Goal: Obtain resource: Download file/media

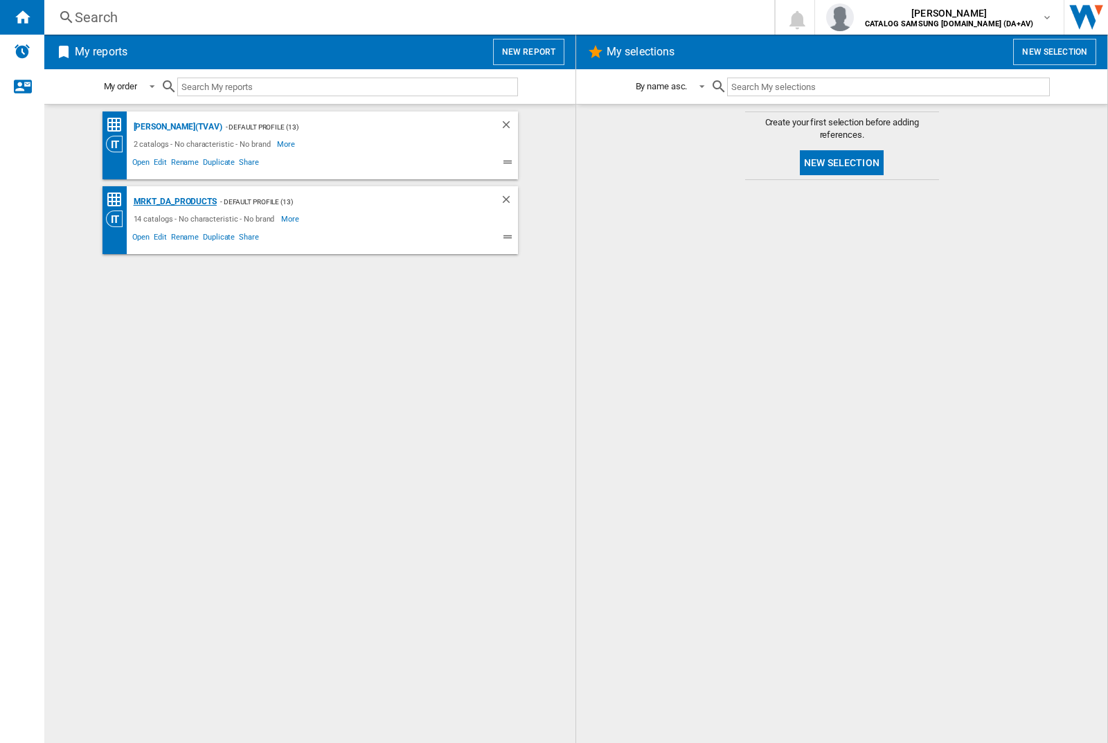
click at [174, 201] on div "MRKT_DA_PRODUCTS" at bounding box center [173, 201] width 87 height 17
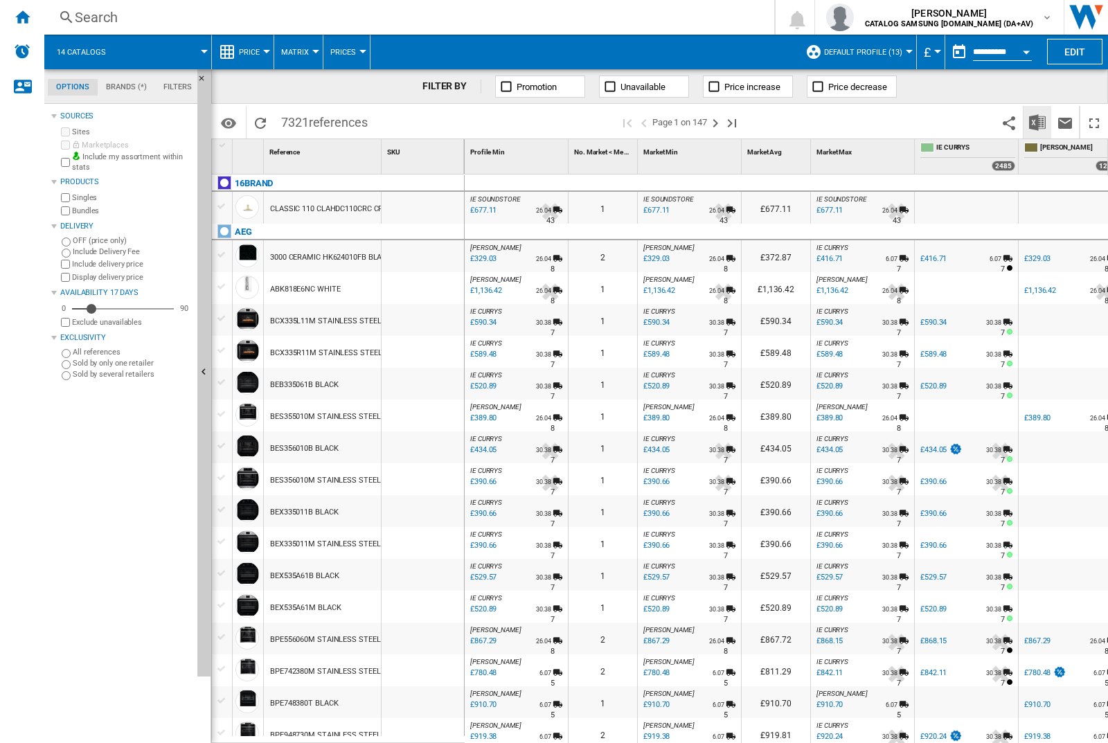
click at [1037, 121] on img "Download in Excel" at bounding box center [1037, 122] width 17 height 17
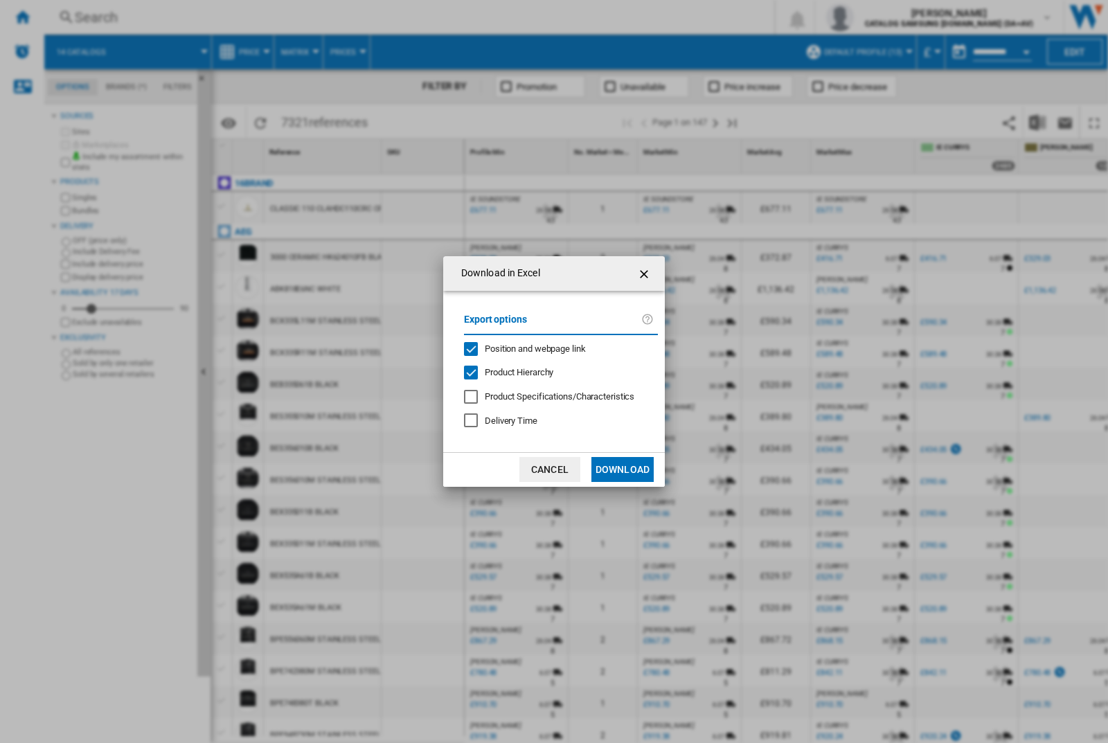
click at [527, 346] on span "Position and webpage link" at bounding box center [535, 348] width 101 height 10
click at [622, 469] on button "Download" at bounding box center [622, 469] width 62 height 25
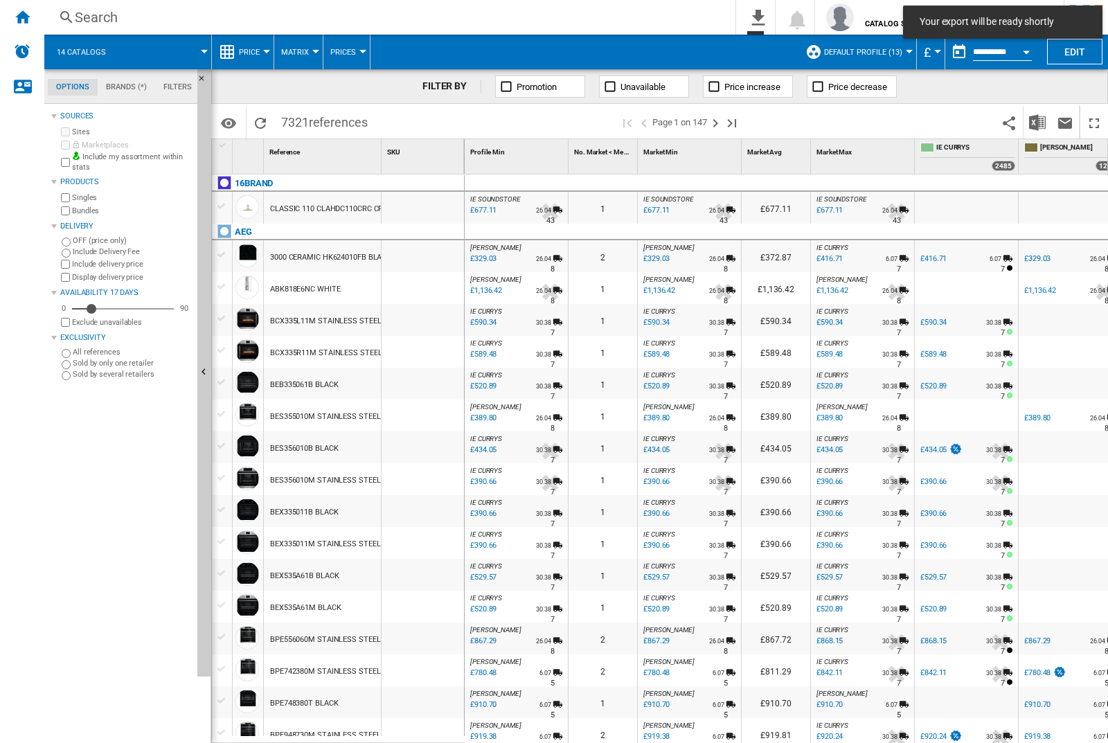
click at [428, 253] on div at bounding box center [423, 256] width 82 height 32
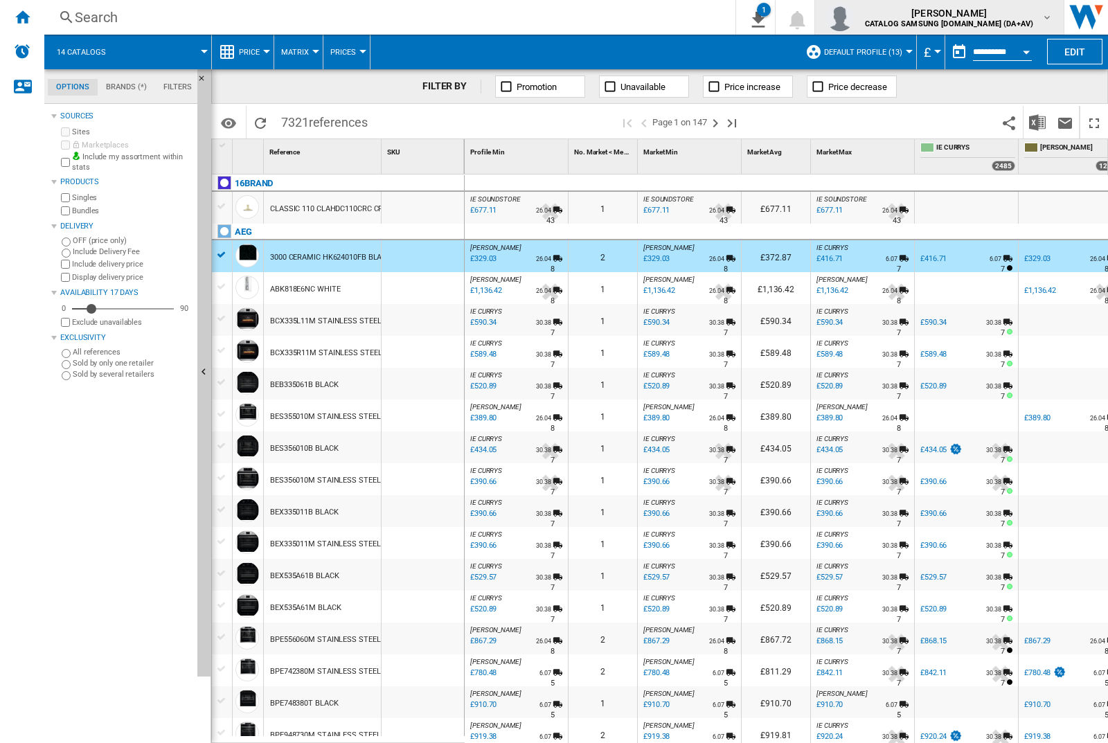
click at [854, 17] on img "button" at bounding box center [840, 17] width 28 height 28
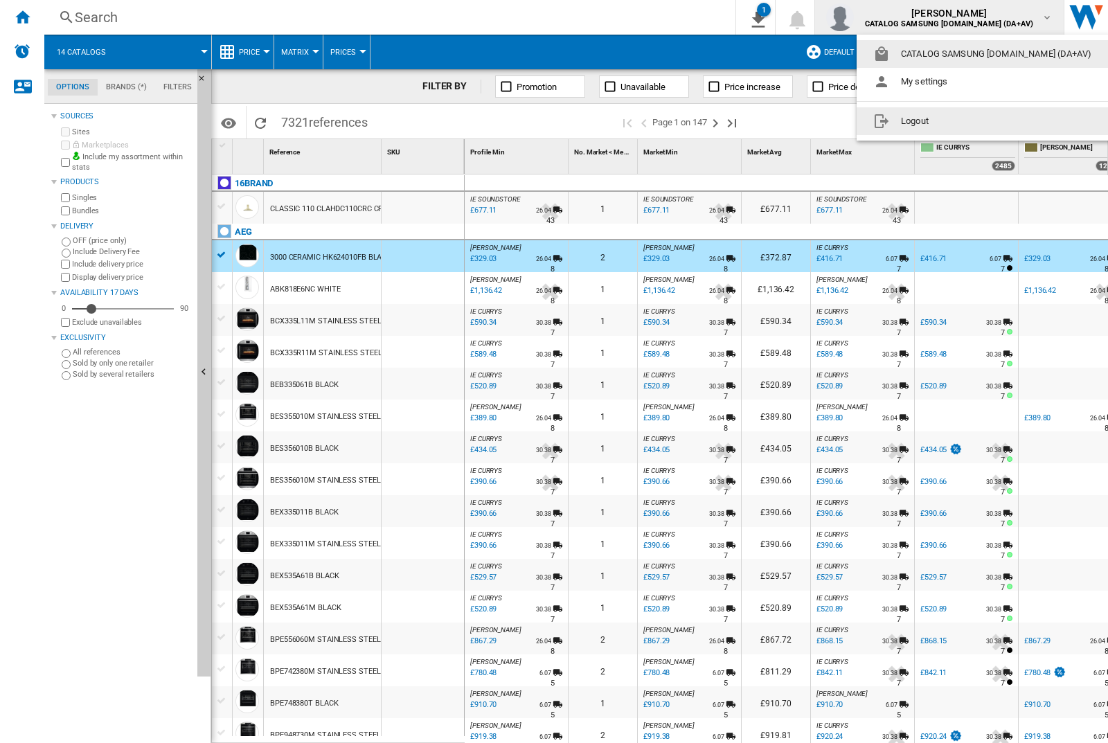
click at [963, 121] on button "Logout" at bounding box center [985, 121] width 257 height 28
